Goal: Information Seeking & Learning: Learn about a topic

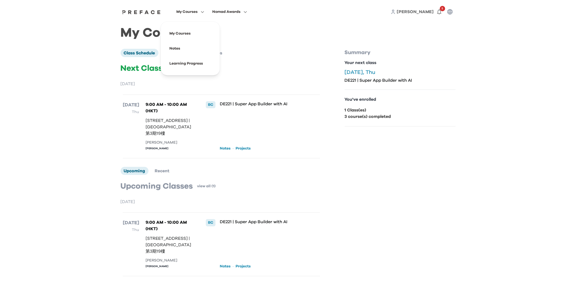
click at [187, 9] on span "My Courses" at bounding box center [186, 12] width 21 height 6
click at [197, 62] on span at bounding box center [190, 63] width 50 height 15
click at [182, 47] on span at bounding box center [190, 48] width 50 height 15
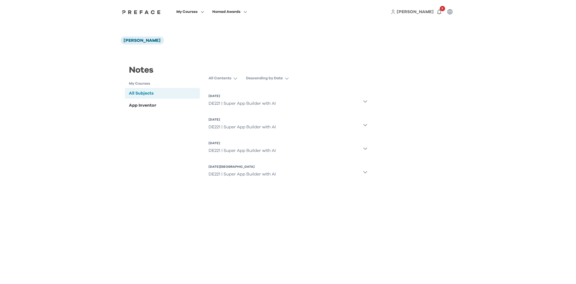
click at [256, 101] on div "DE221 | Super App Builder with AI" at bounding box center [242, 103] width 67 height 11
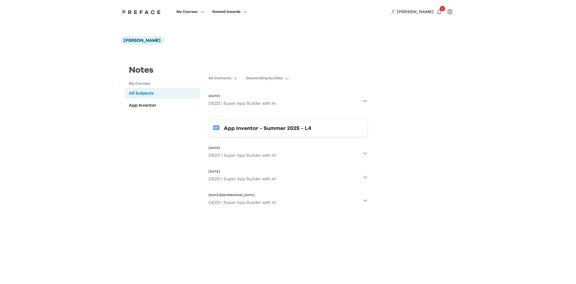
click at [276, 128] on div "App Inventor - Summer 2025 - L4" at bounding box center [293, 128] width 139 height 9
